Goal: Find specific page/section: Find specific page/section

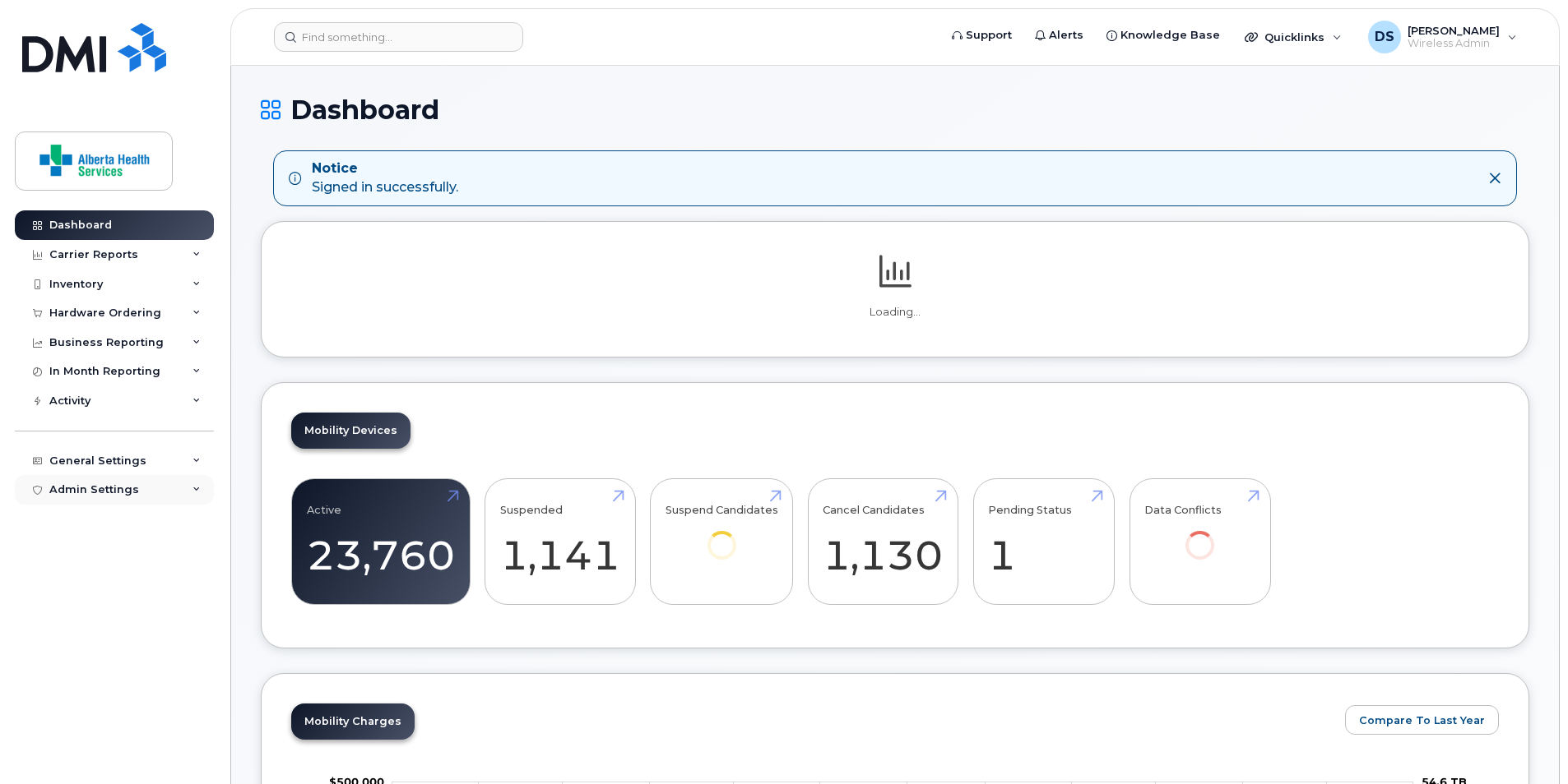
click at [132, 489] on div "Admin Settings" at bounding box center [95, 490] width 90 height 14
click at [136, 466] on div "General Settings" at bounding box center [98, 461] width 97 height 14
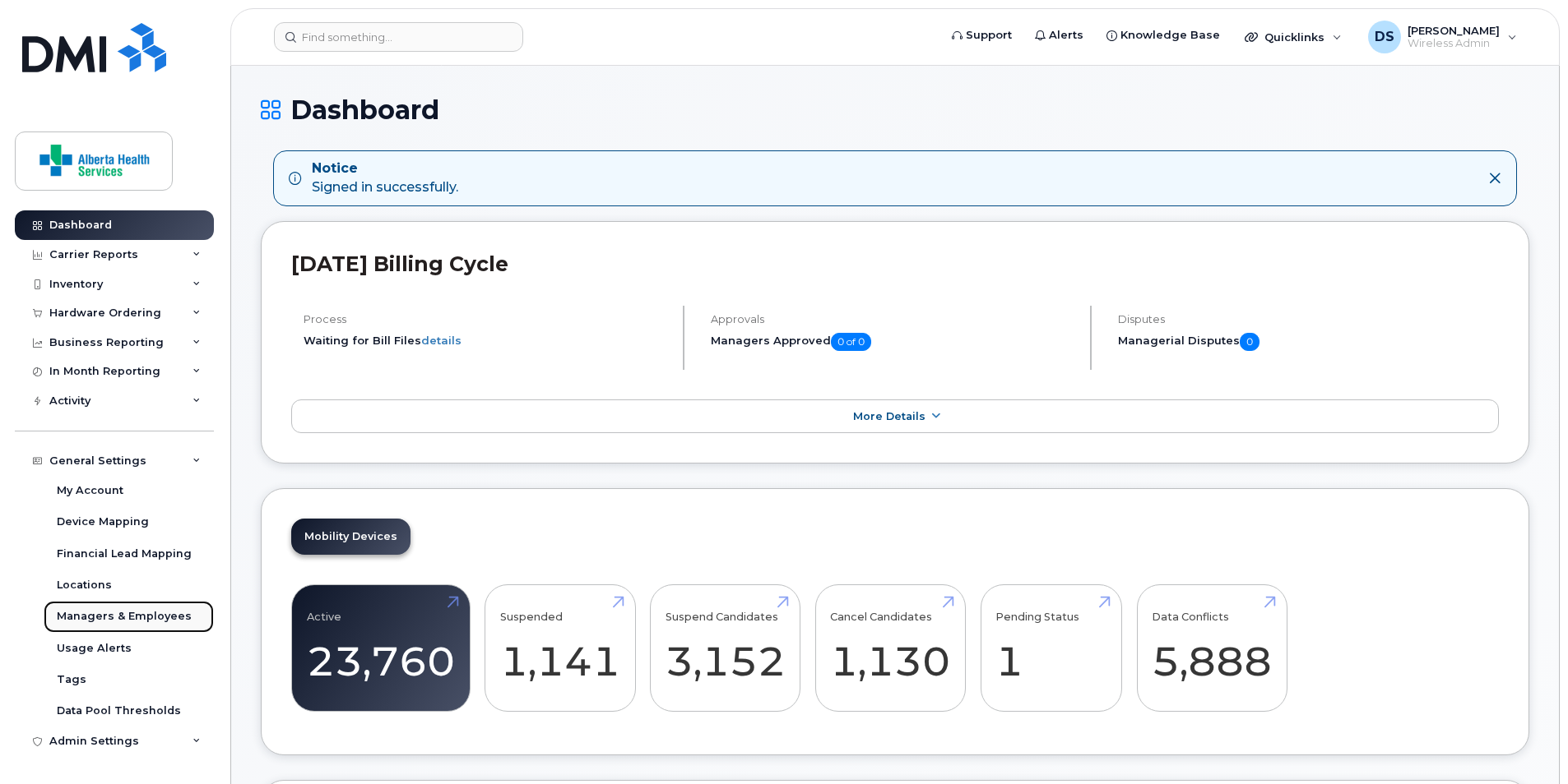
click at [138, 616] on div "Managers & Employees" at bounding box center [124, 617] width 135 height 14
click at [130, 612] on div "Managers & Employees" at bounding box center [124, 617] width 135 height 14
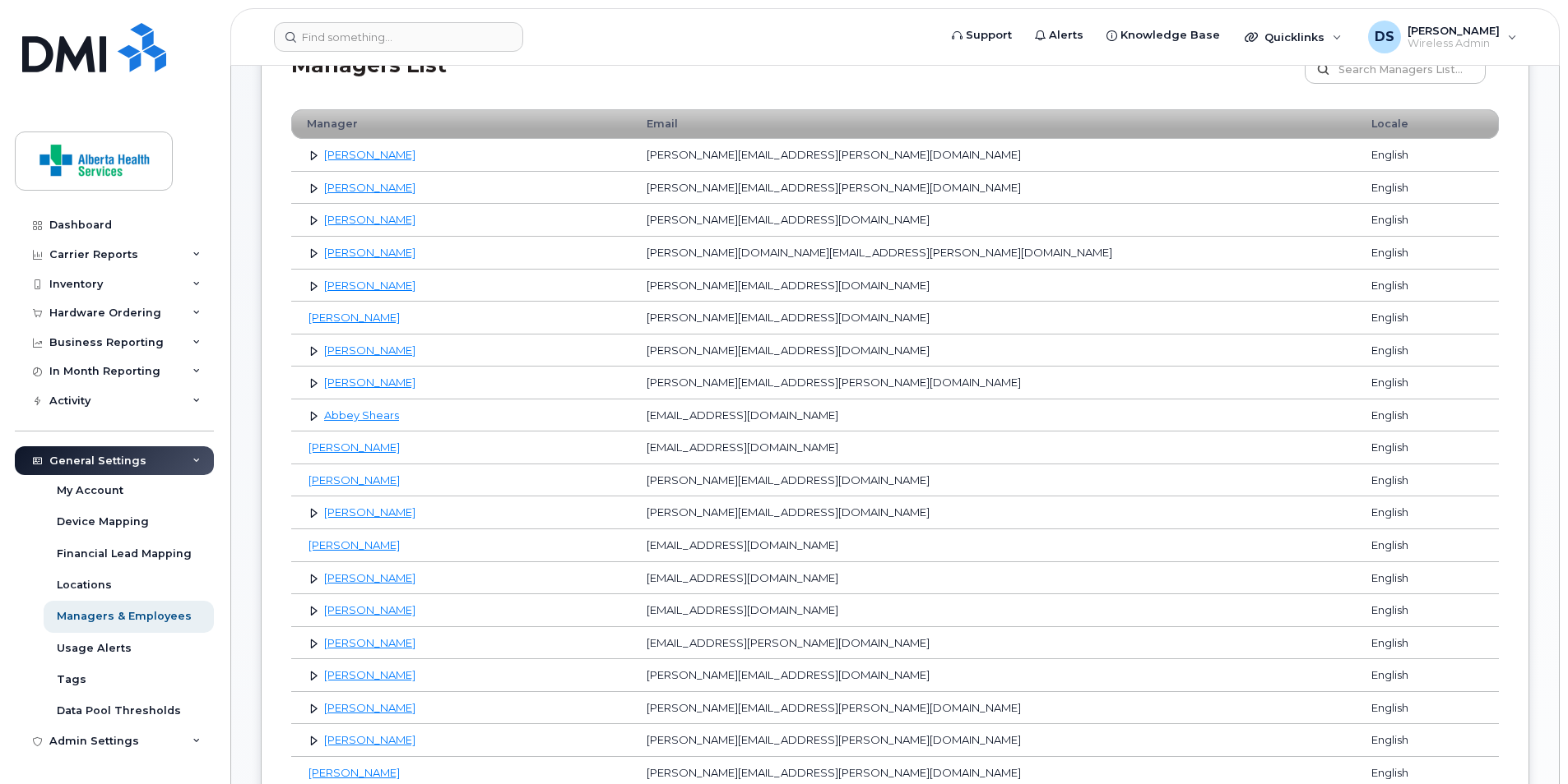
scroll to position [247, 0]
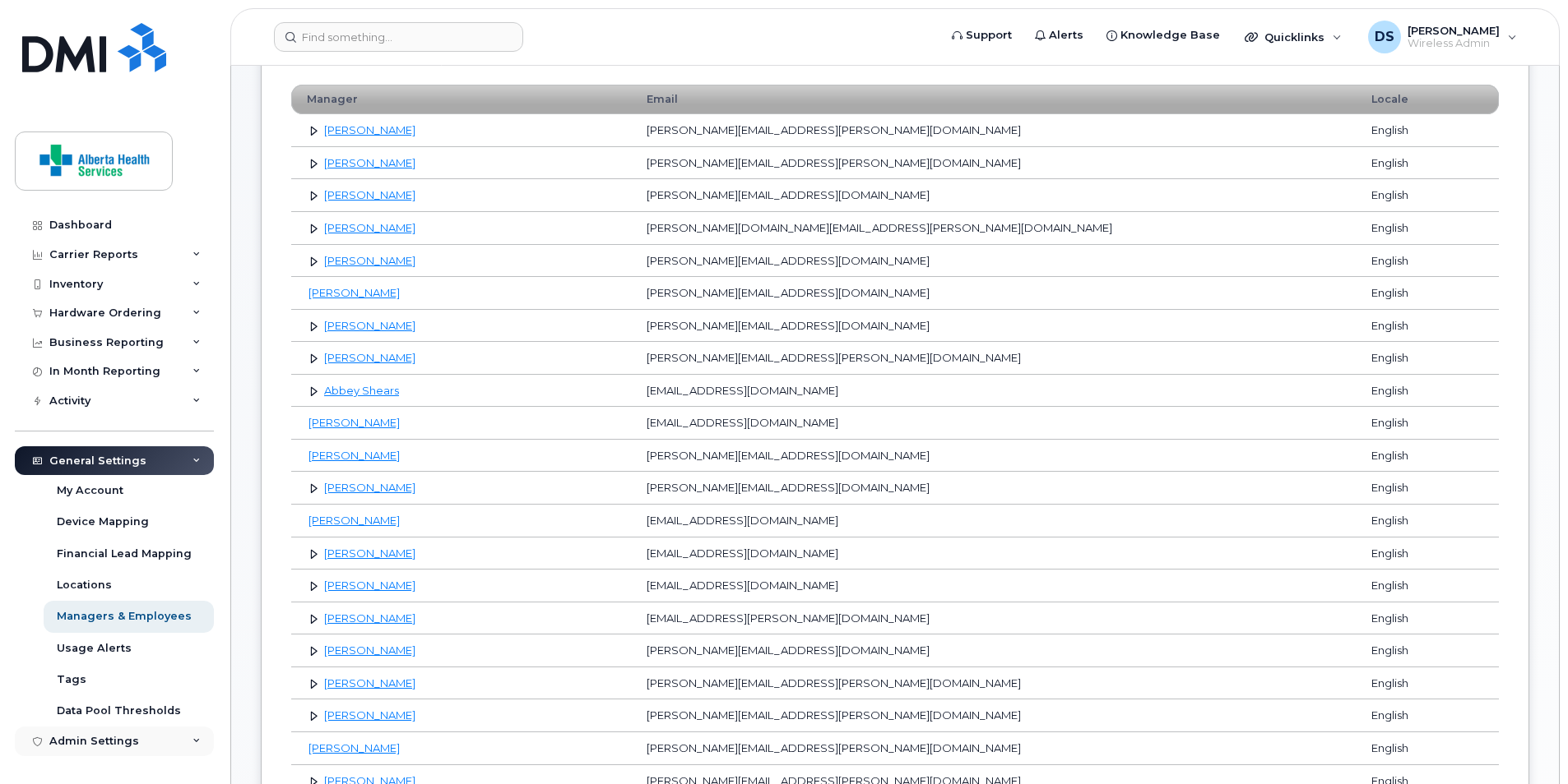
click at [185, 739] on div "Admin Settings" at bounding box center [113, 741] width 199 height 30
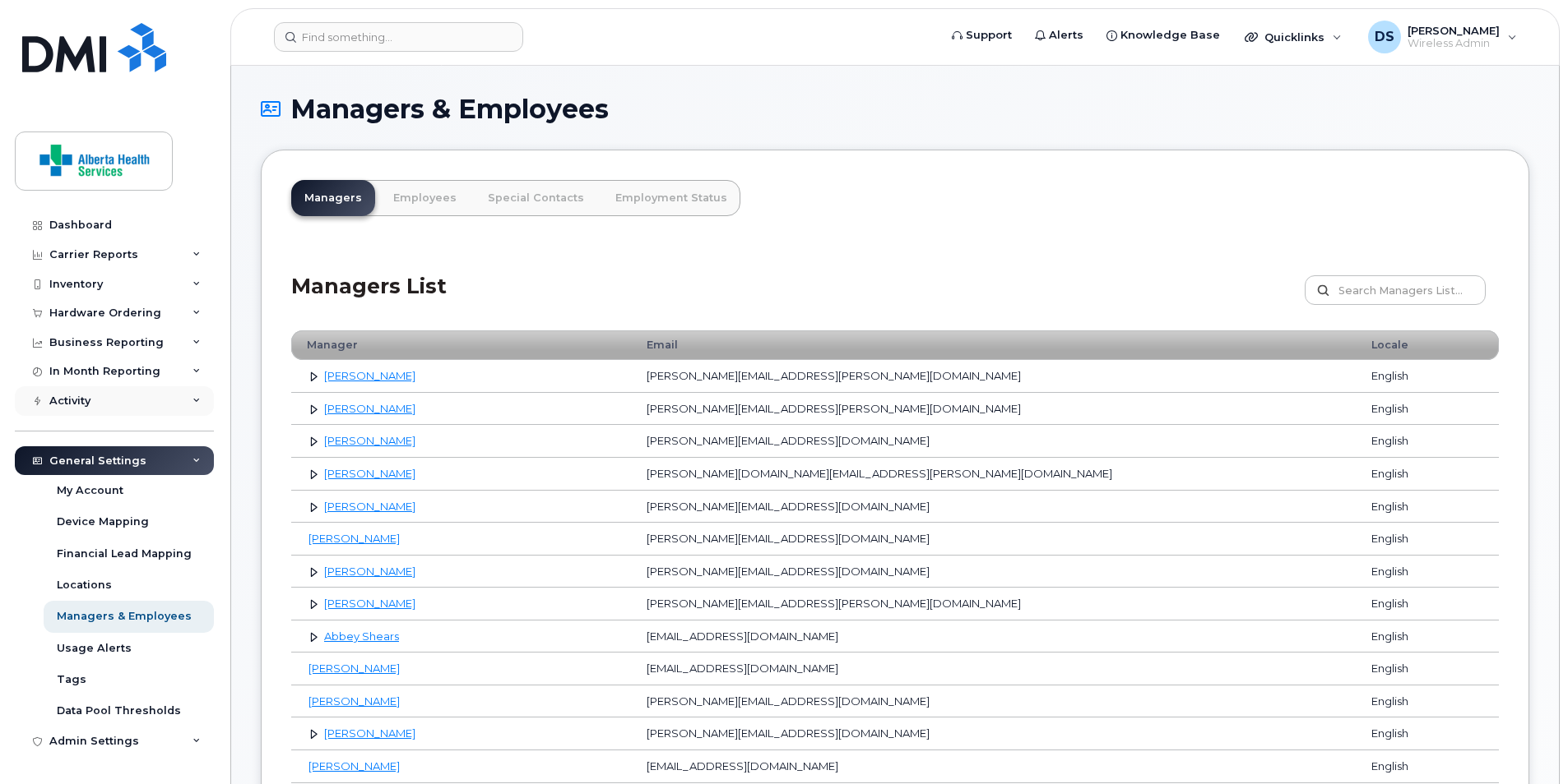
scroll to position [0, 0]
click at [1315, 35] on span "Quicklinks" at bounding box center [1294, 37] width 60 height 14
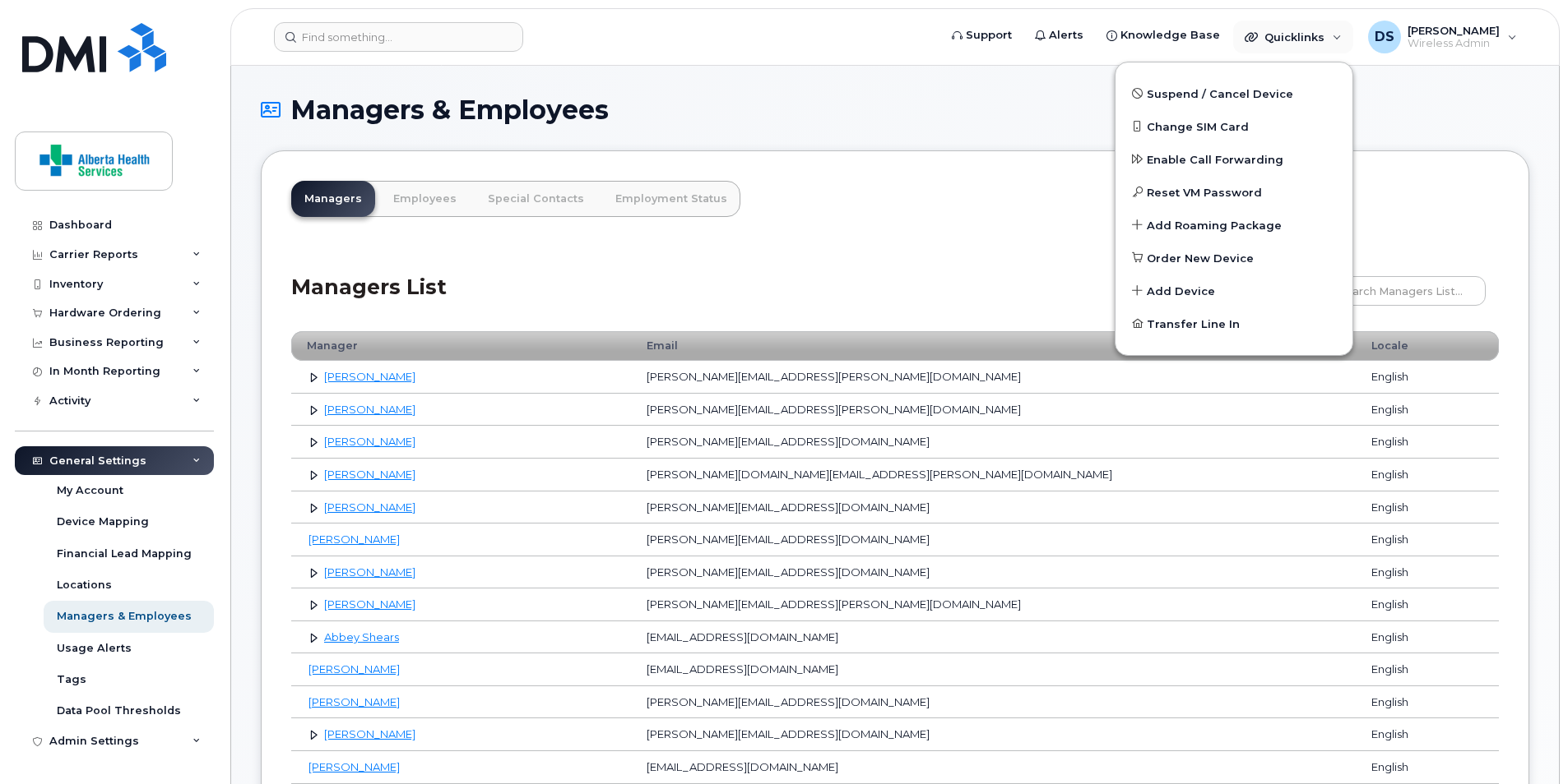
drag, startPoint x: 890, startPoint y: 77, endPoint x: 805, endPoint y: 95, distance: 86.9
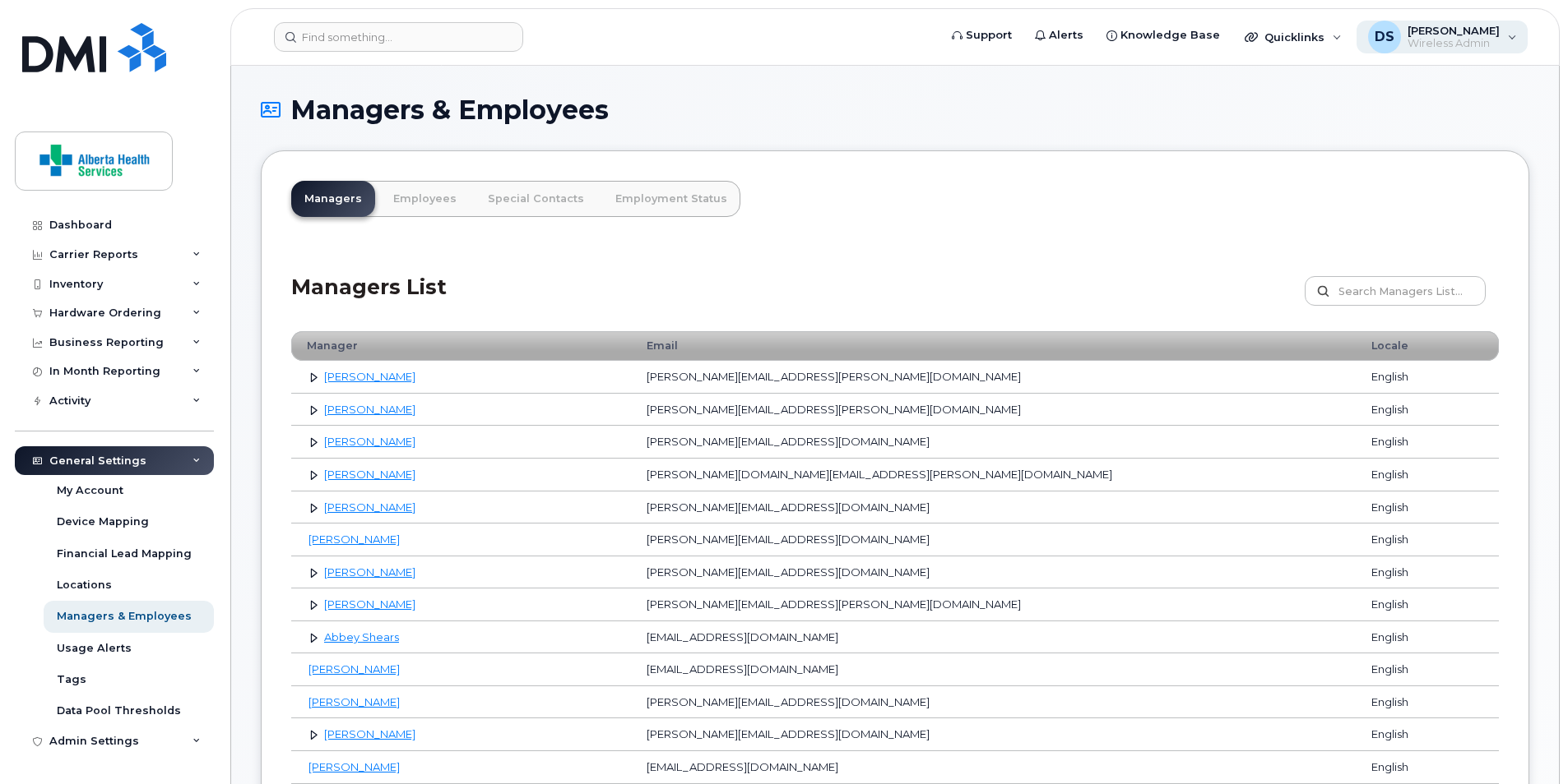
click at [1433, 39] on span "Wireless Admin" at bounding box center [1454, 43] width 92 height 14
click at [1518, 42] on div "DS [PERSON_NAME] Wireless Admin" at bounding box center [1442, 37] width 172 height 33
click at [1354, 115] on div "English Français" at bounding box center [1409, 108] width 211 height 36
click at [1083, 100] on h1 "Managers & Employees" at bounding box center [895, 110] width 1268 height 29
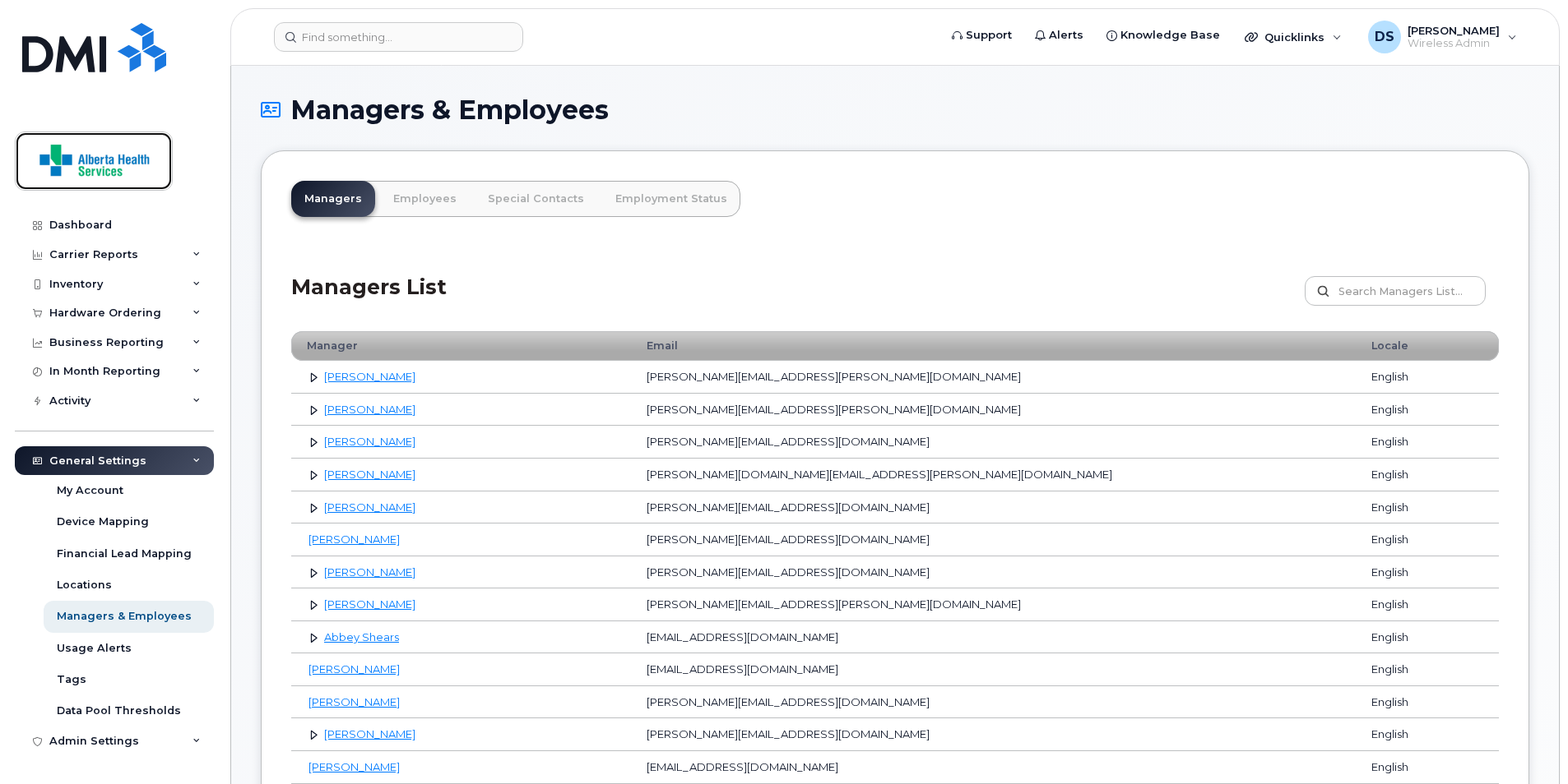
click at [79, 171] on img at bounding box center [94, 161] width 127 height 48
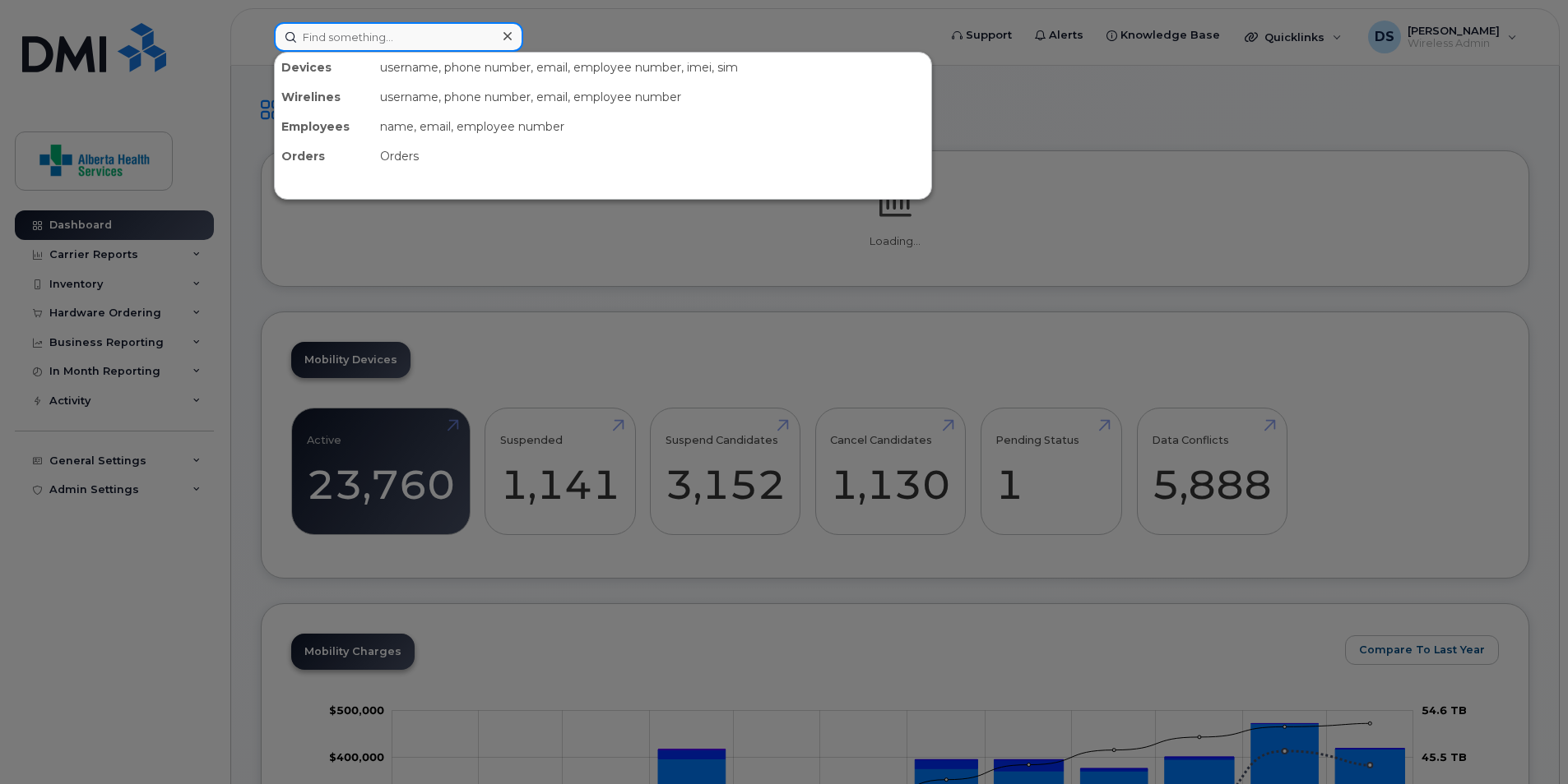
click at [381, 41] on input at bounding box center [398, 37] width 249 height 30
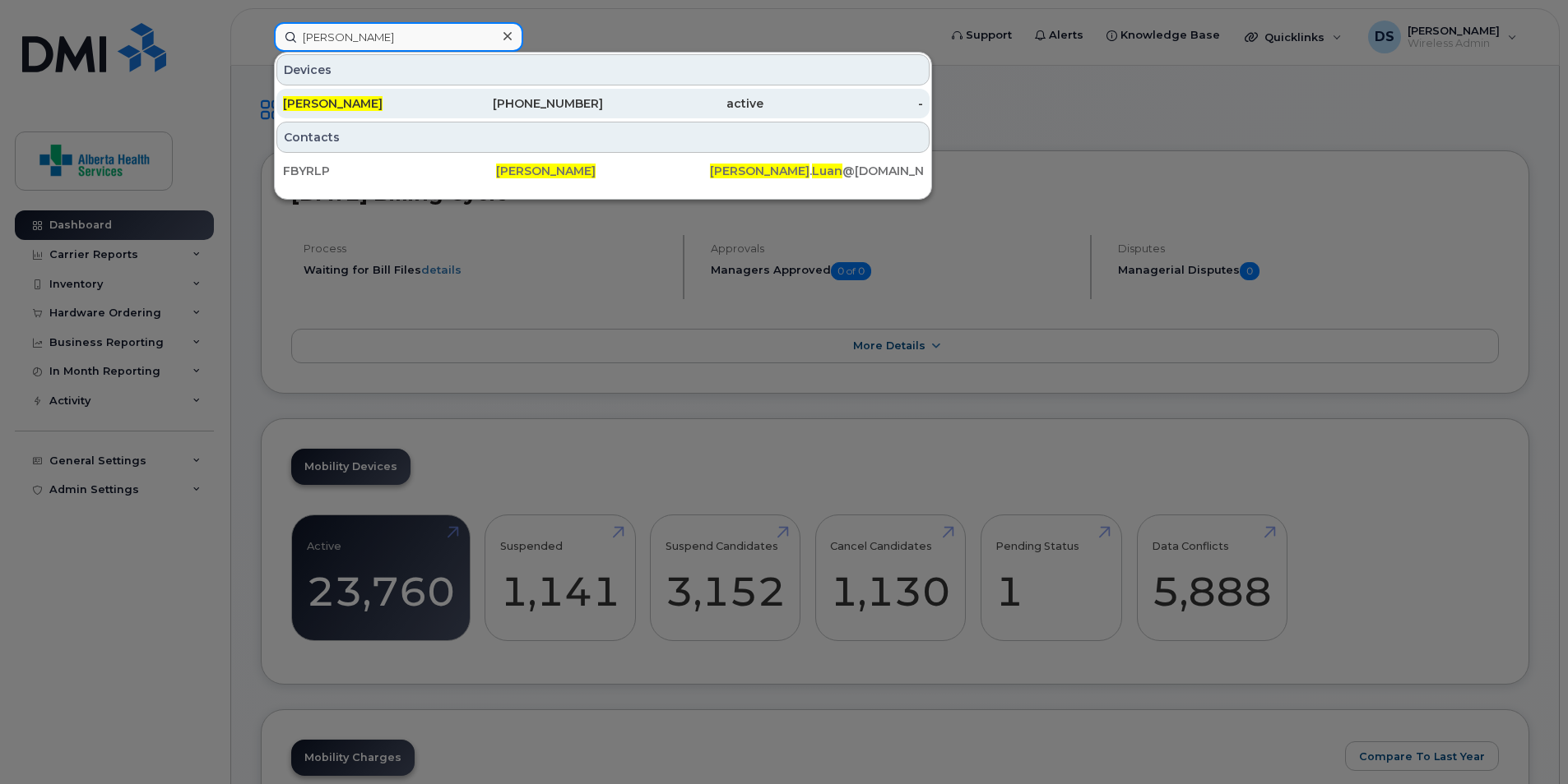
type input "[PERSON_NAME]"
click at [350, 101] on span "[PERSON_NAME]" at bounding box center [332, 104] width 100 height 14
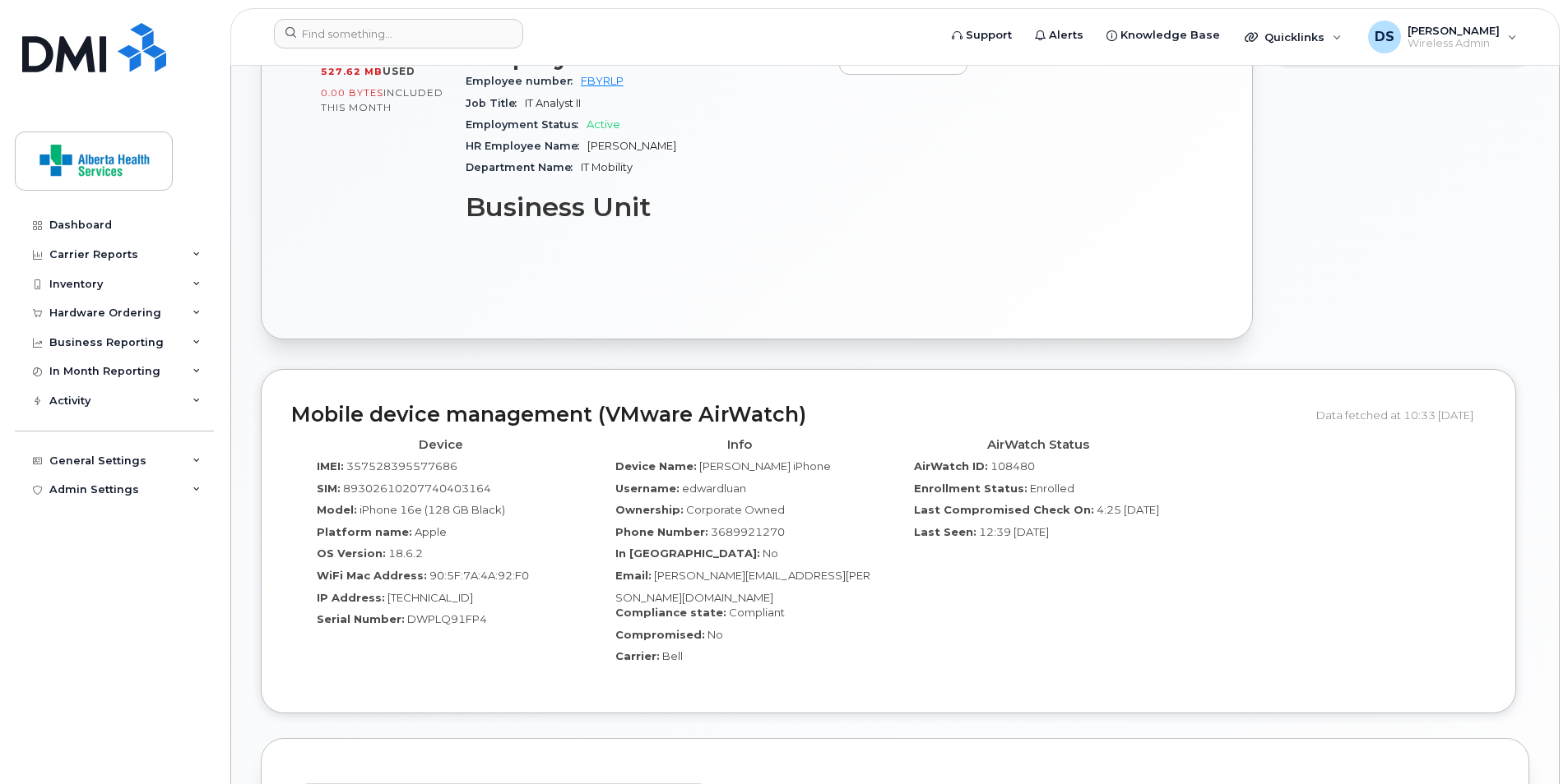
scroll to position [658, 0]
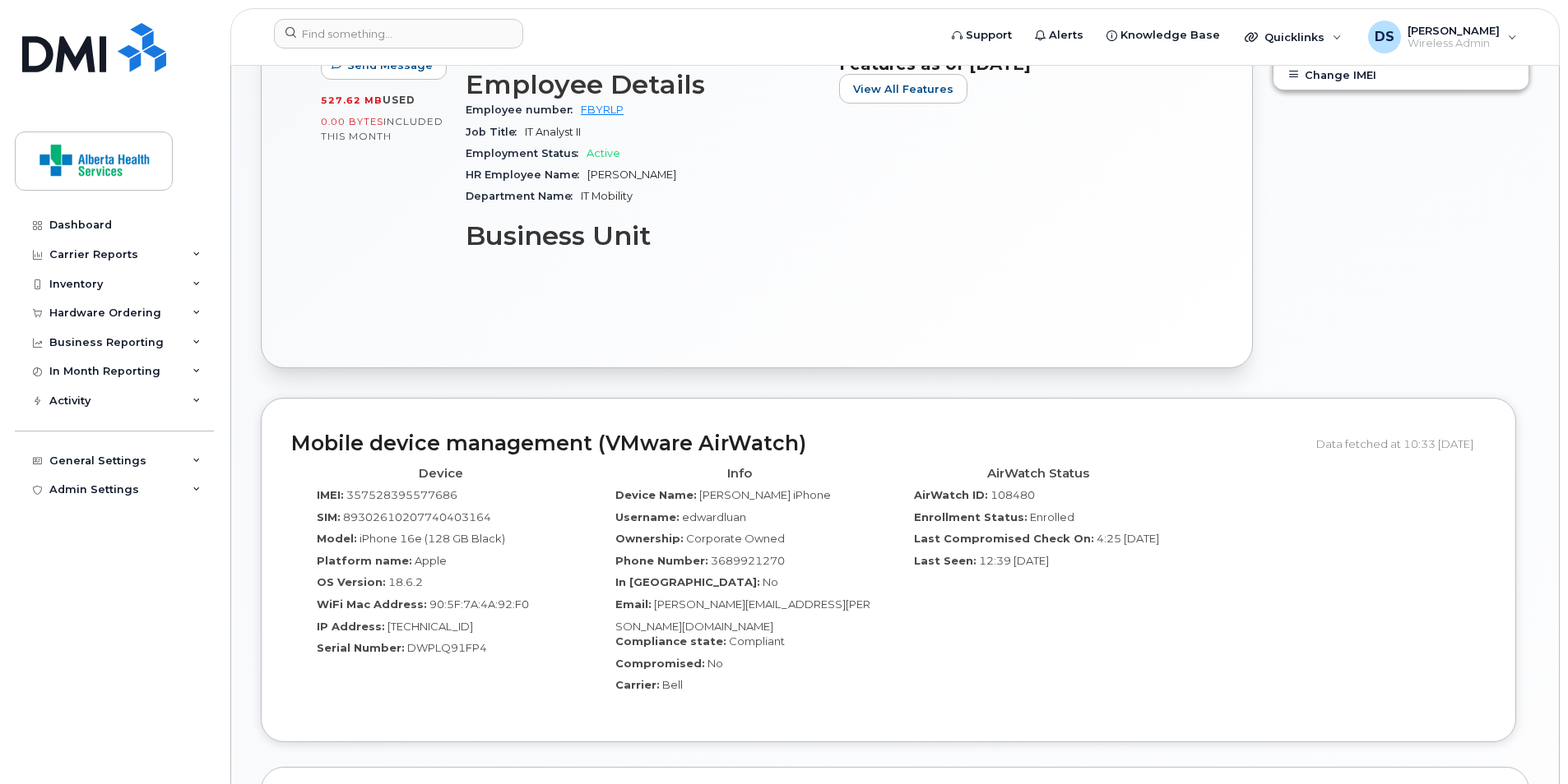
drag, startPoint x: 697, startPoint y: 296, endPoint x: 661, endPoint y: 274, distance: 42.2
click at [661, 274] on div "Active Send Message 527.62 MB  used 0.00 Bytes  included this month Device Deta…" at bounding box center [757, 81] width 931 height 513
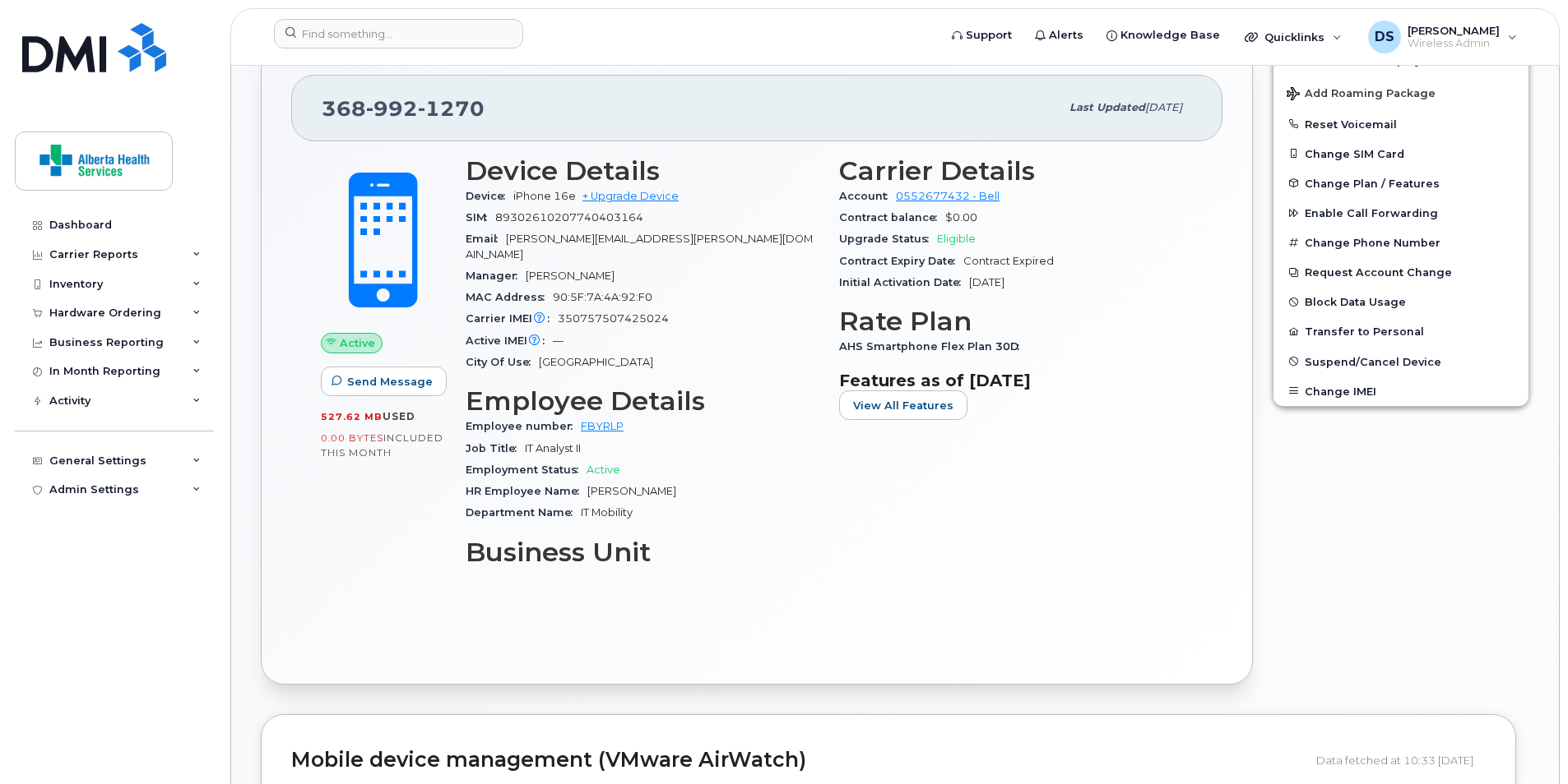
scroll to position [329, 0]
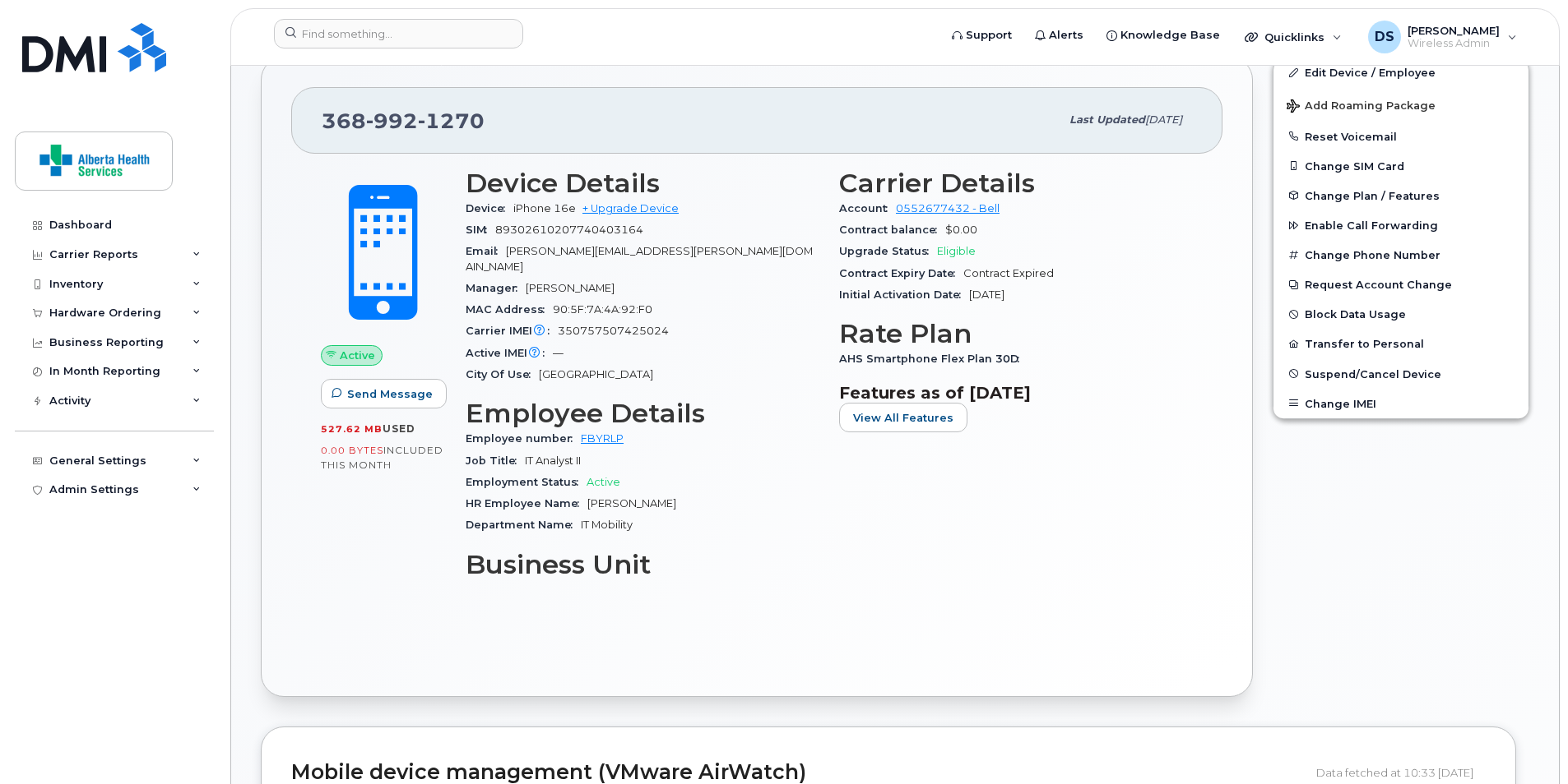
drag, startPoint x: 665, startPoint y: 271, endPoint x: 1076, endPoint y: 500, distance: 470.5
click at [1076, 500] on div "Carrier Details Account 0552677432 - Bell Contract balance $0.00 Upgrade Status…" at bounding box center [1016, 380] width 374 height 444
